Goal: Task Accomplishment & Management: Use online tool/utility

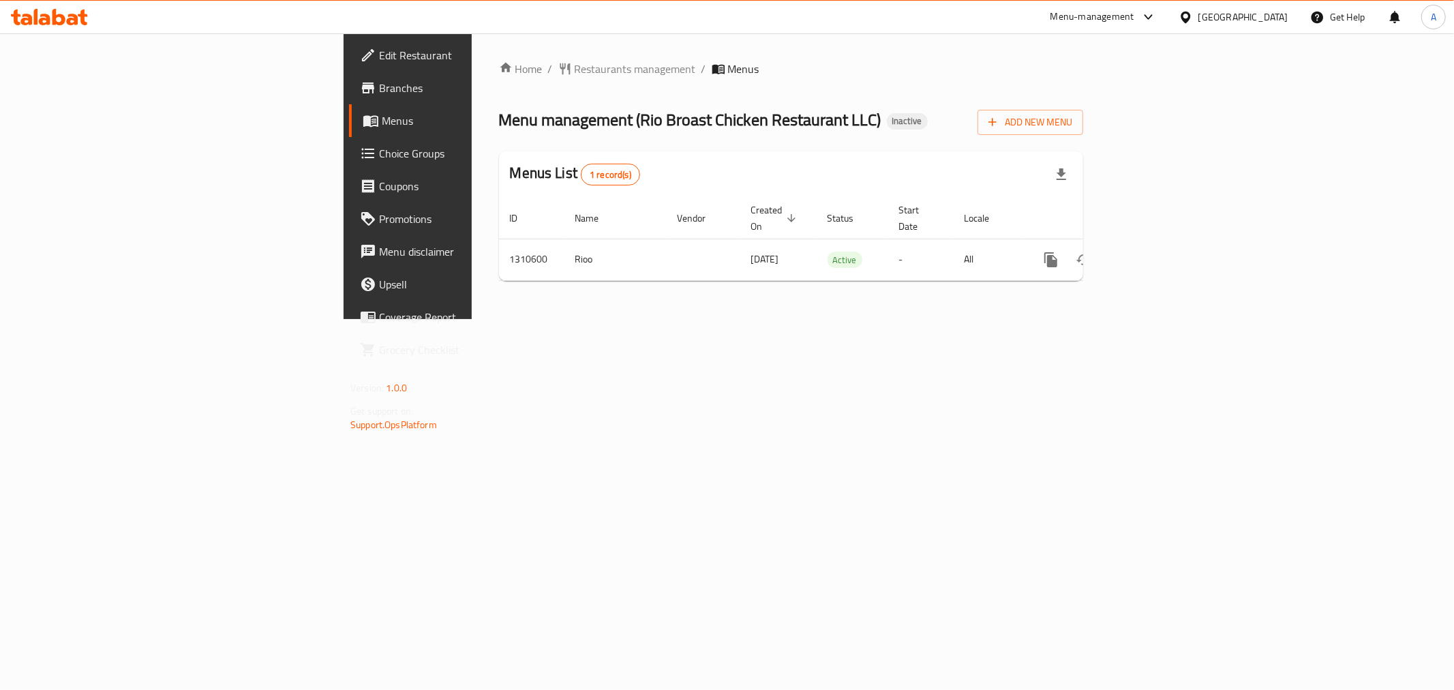
click at [379, 58] on span "Edit Restaurant" at bounding box center [477, 55] width 196 height 16
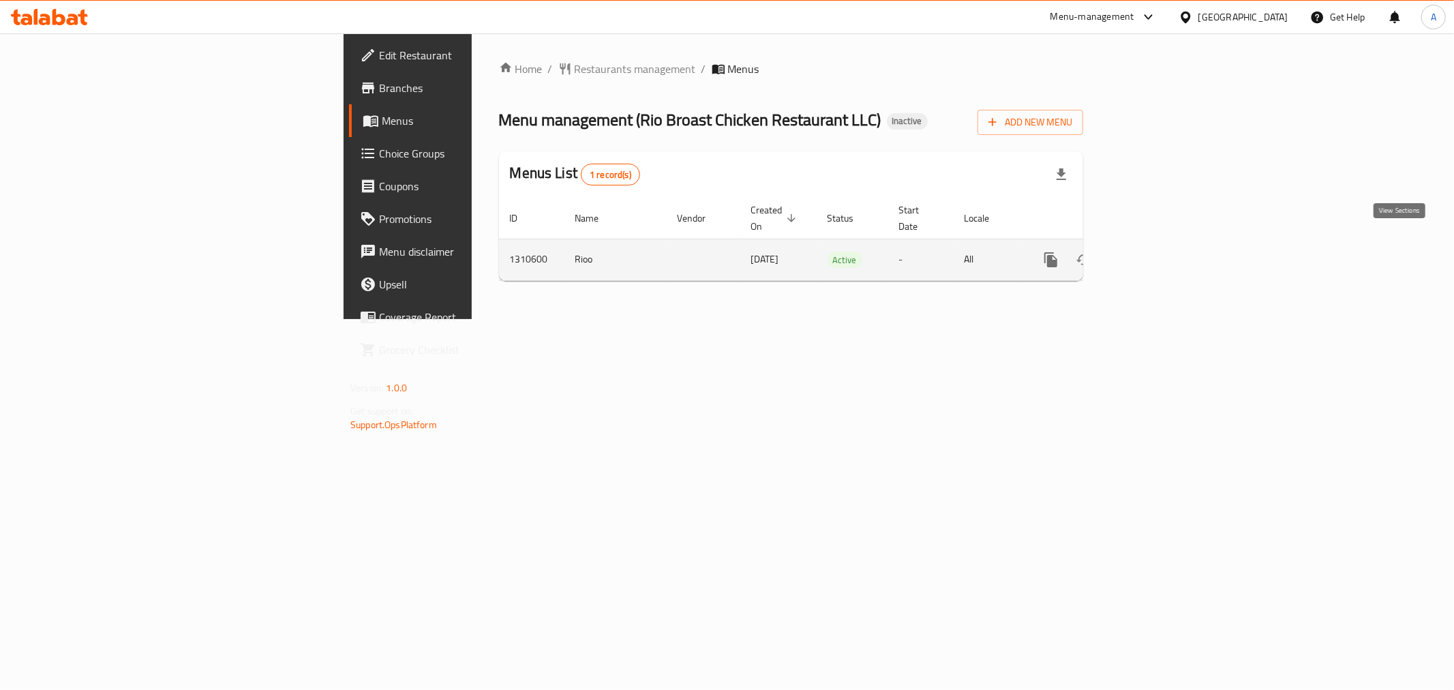
click at [1156, 254] on icon "enhanced table" at bounding box center [1149, 260] width 12 height 12
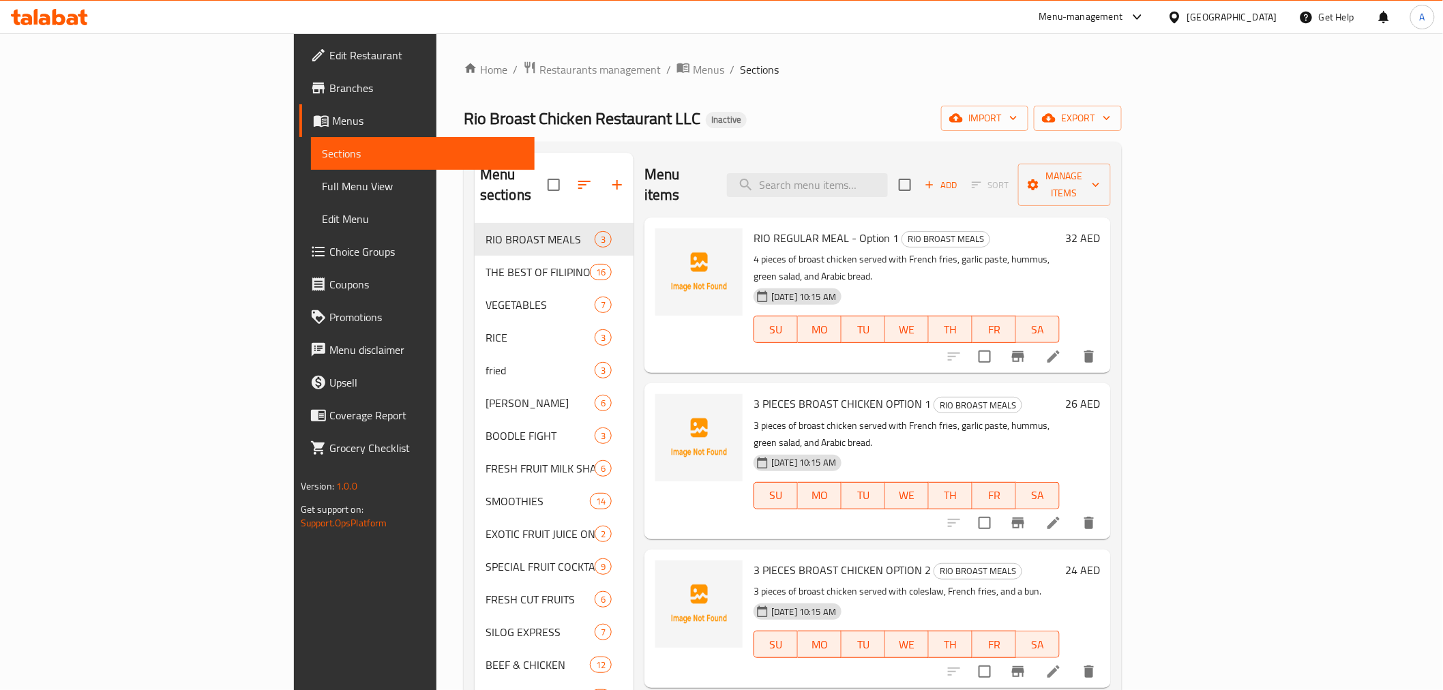
drag, startPoint x: 50, startPoint y: 194, endPoint x: 836, endPoint y: 101, distance: 791.5
click at [322, 194] on span "Full Menu View" at bounding box center [423, 186] width 202 height 16
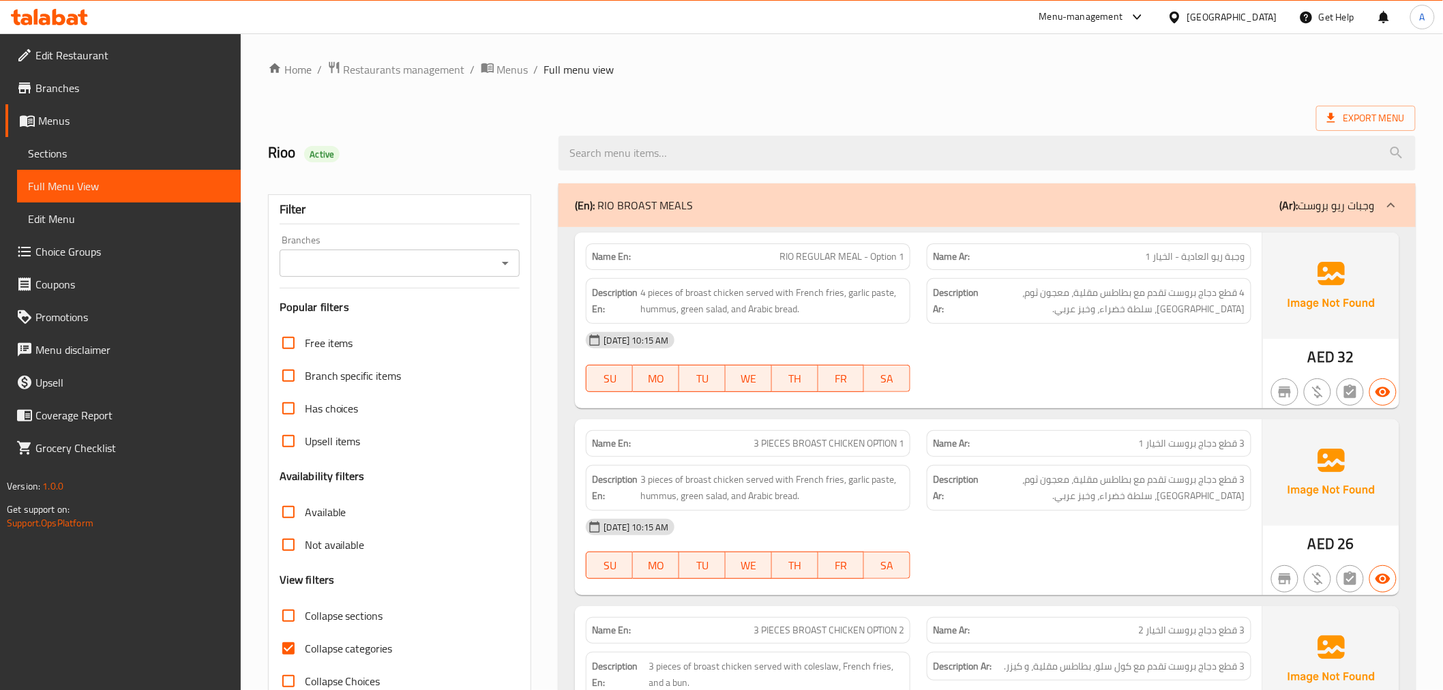
click at [272, 632] on input "Collapse categories" at bounding box center [288, 648] width 33 height 33
checkbox input "false"
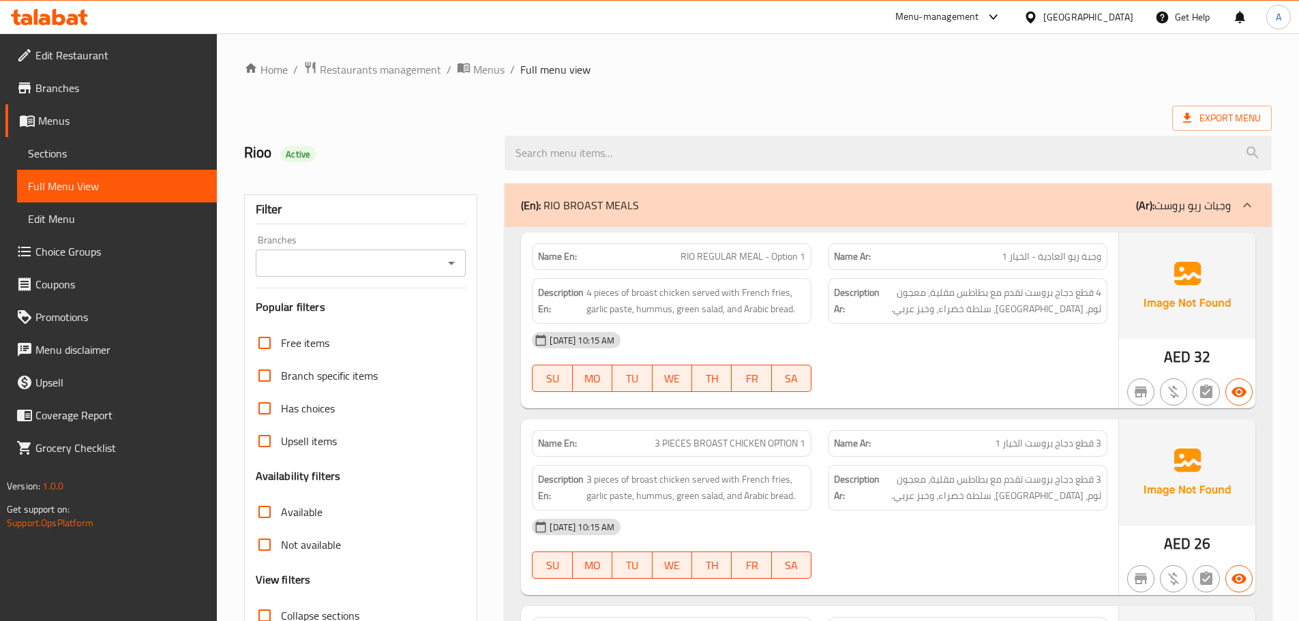
click at [1111, 78] on ol "Home / Restaurants management / Menus / Full menu view" at bounding box center [757, 70] width 1027 height 18
click at [1235, 115] on span "Export Menu" at bounding box center [1222, 118] width 78 height 17
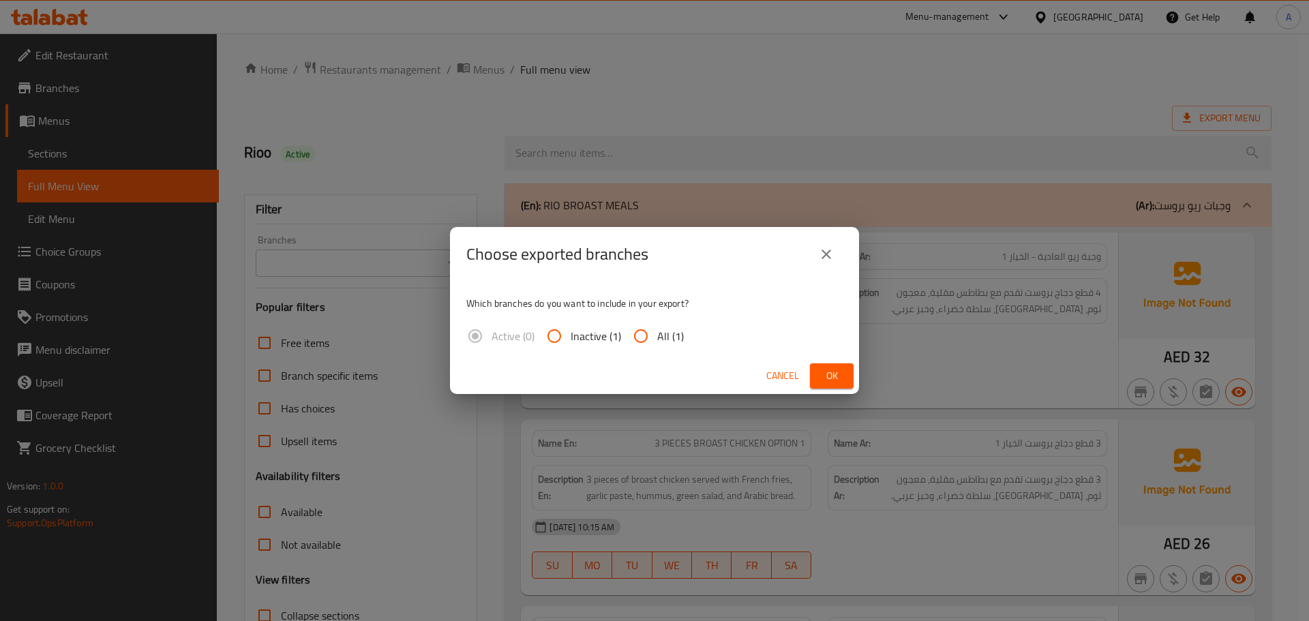
click at [650, 342] on input "All (1)" at bounding box center [640, 336] width 33 height 33
radio input "true"
click at [828, 379] on span "Ok" at bounding box center [832, 375] width 22 height 17
